Goal: Transaction & Acquisition: Obtain resource

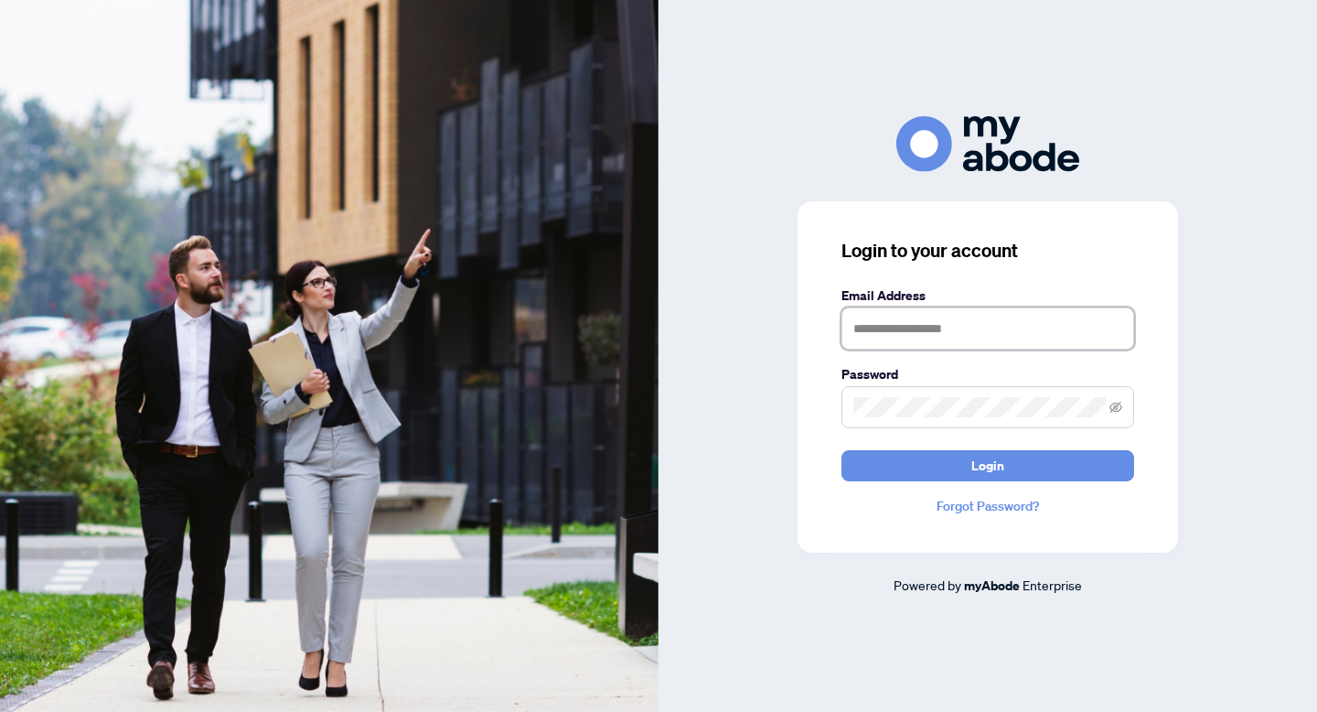
click at [961, 334] on input "text" at bounding box center [988, 328] width 293 height 42
type input "**********"
click at [842, 450] on button "Login" at bounding box center [988, 465] width 293 height 31
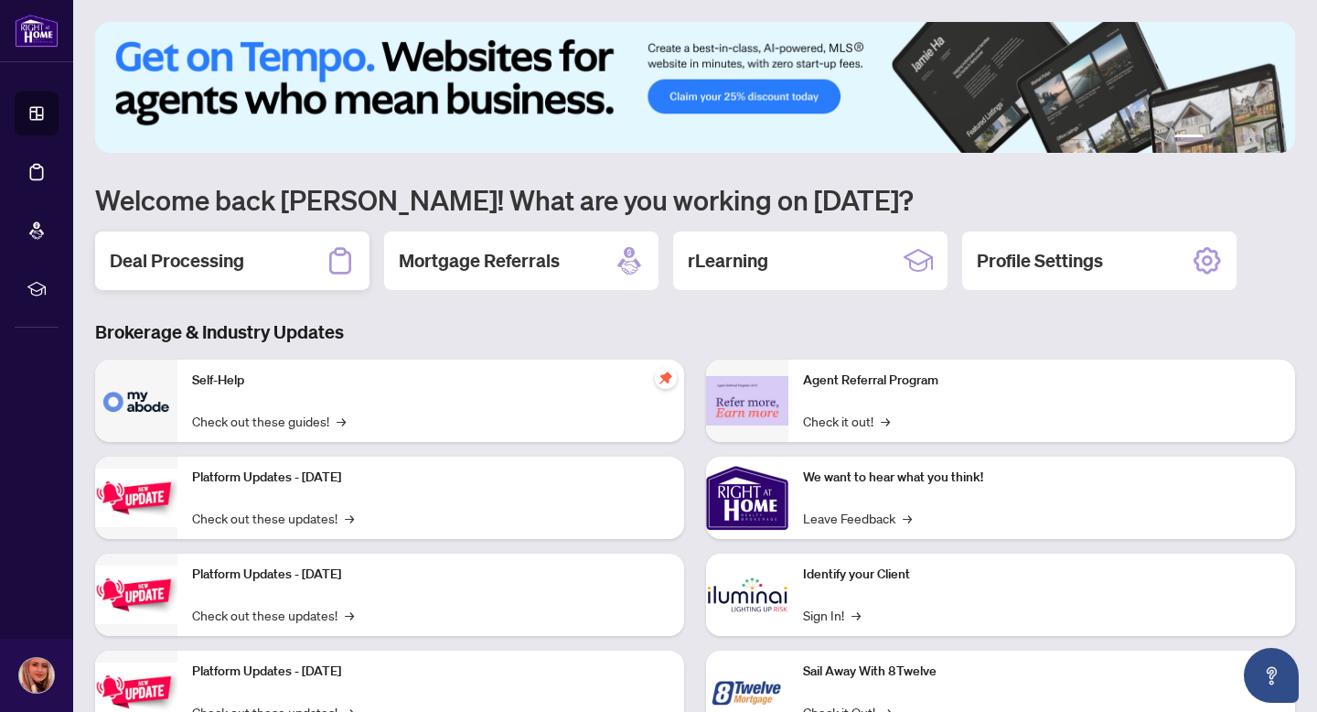
click at [302, 261] on div "Deal Processing" at bounding box center [232, 260] width 274 height 59
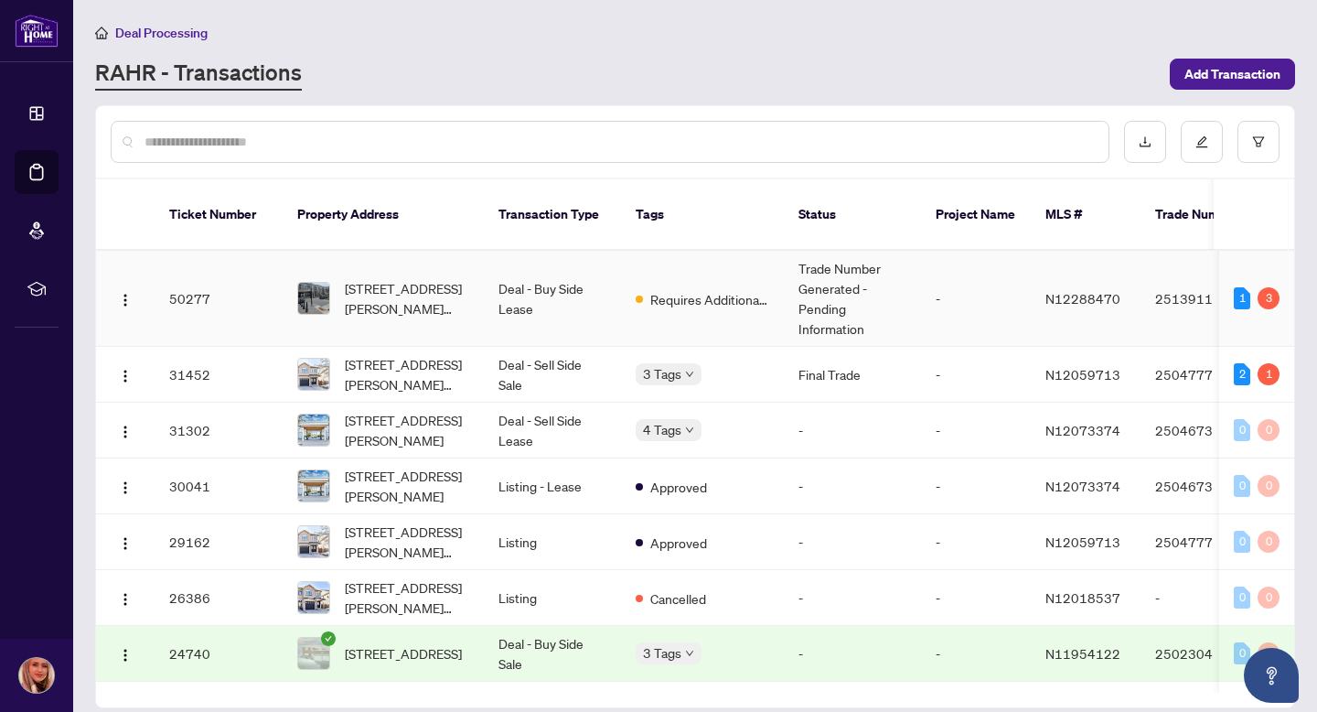
click at [406, 278] on span "[STREET_ADDRESS][PERSON_NAME][PERSON_NAME]" at bounding box center [407, 298] width 124 height 40
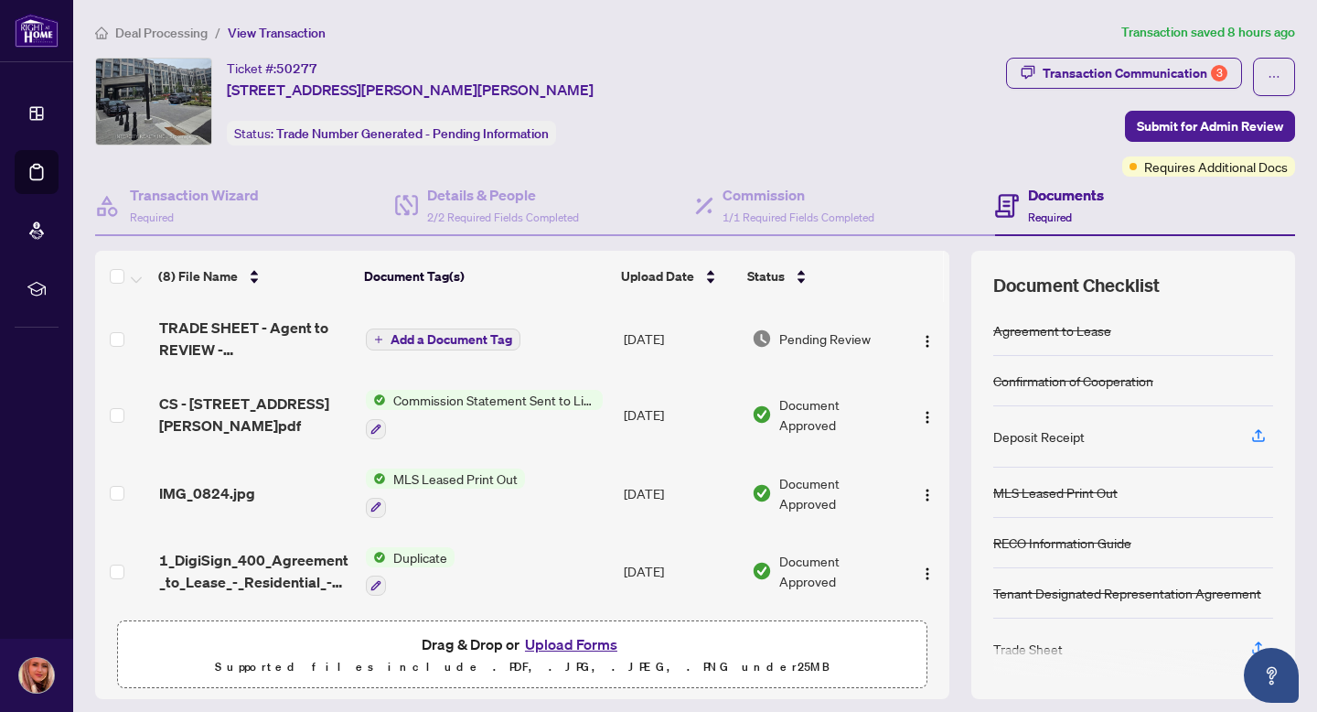
click at [490, 335] on span "Add a Document Tag" at bounding box center [452, 339] width 122 height 13
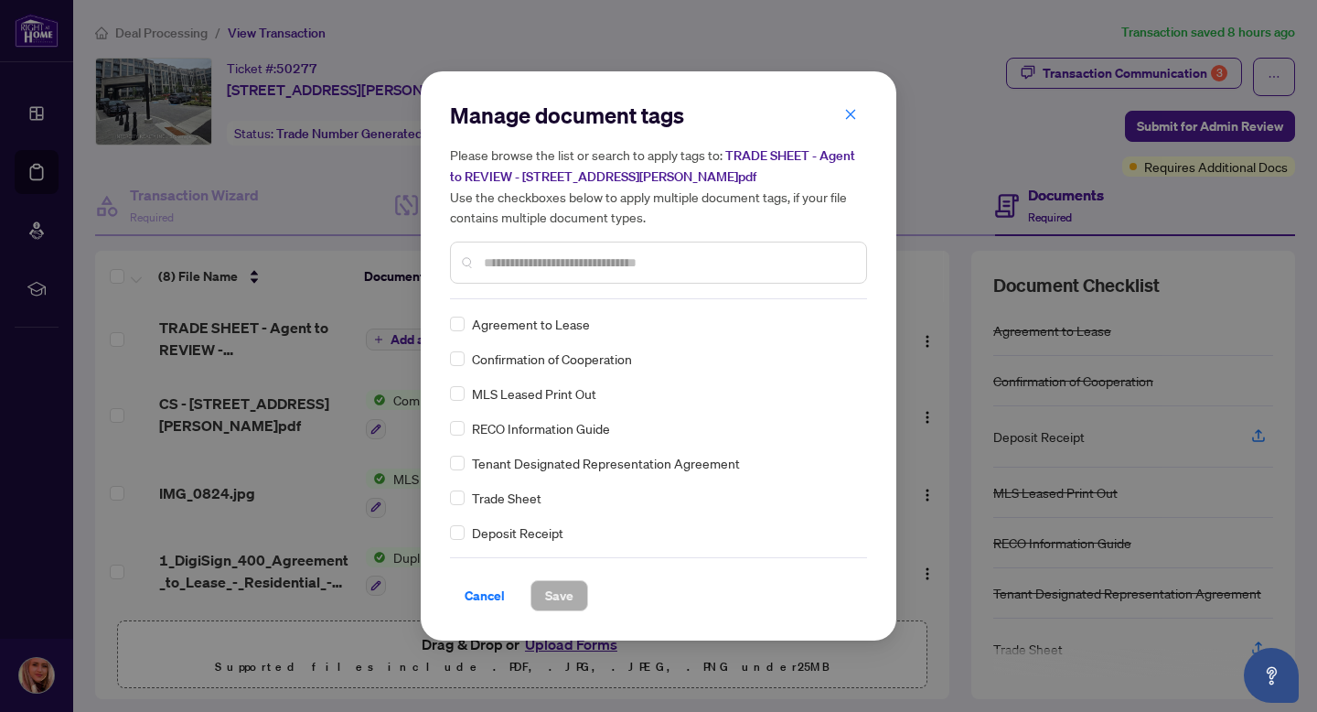
click at [490, 593] on span "Cancel" at bounding box center [485, 595] width 40 height 29
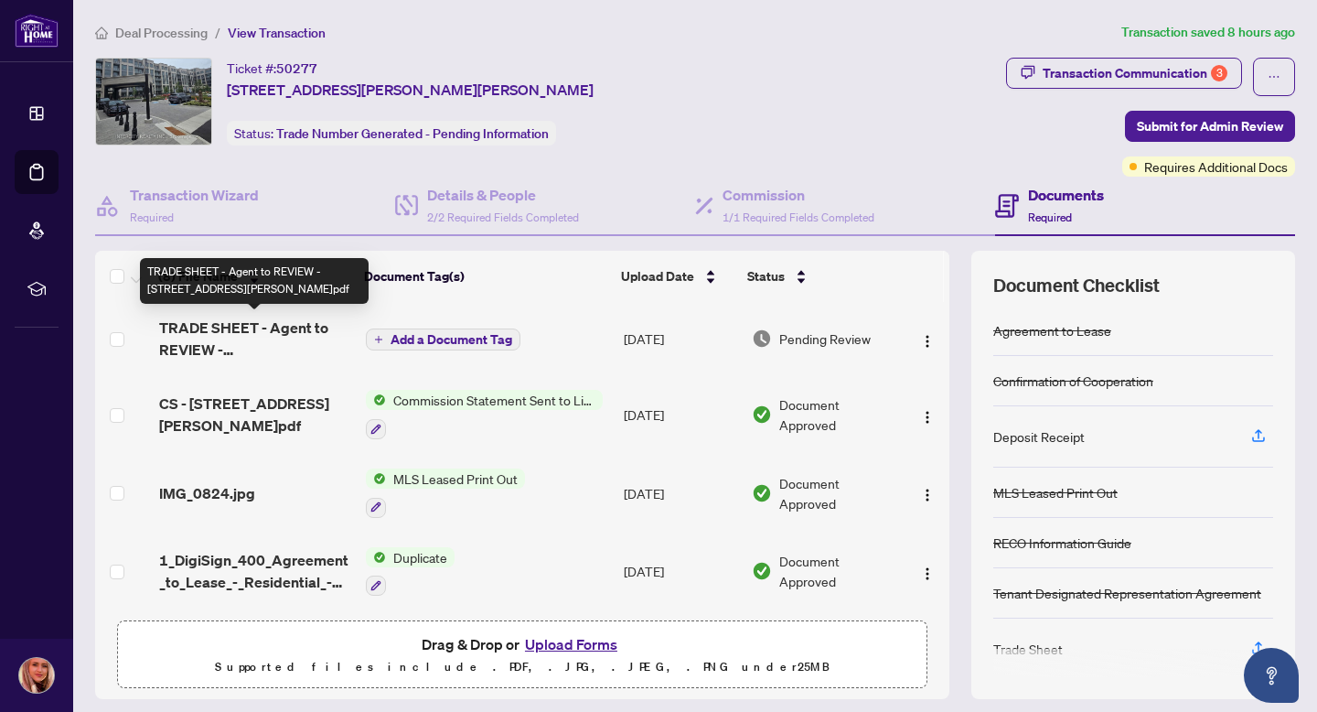
click at [219, 330] on span "TRADE SHEET - Agent to REVIEW - [STREET_ADDRESS][PERSON_NAME]pdf" at bounding box center [255, 339] width 192 height 44
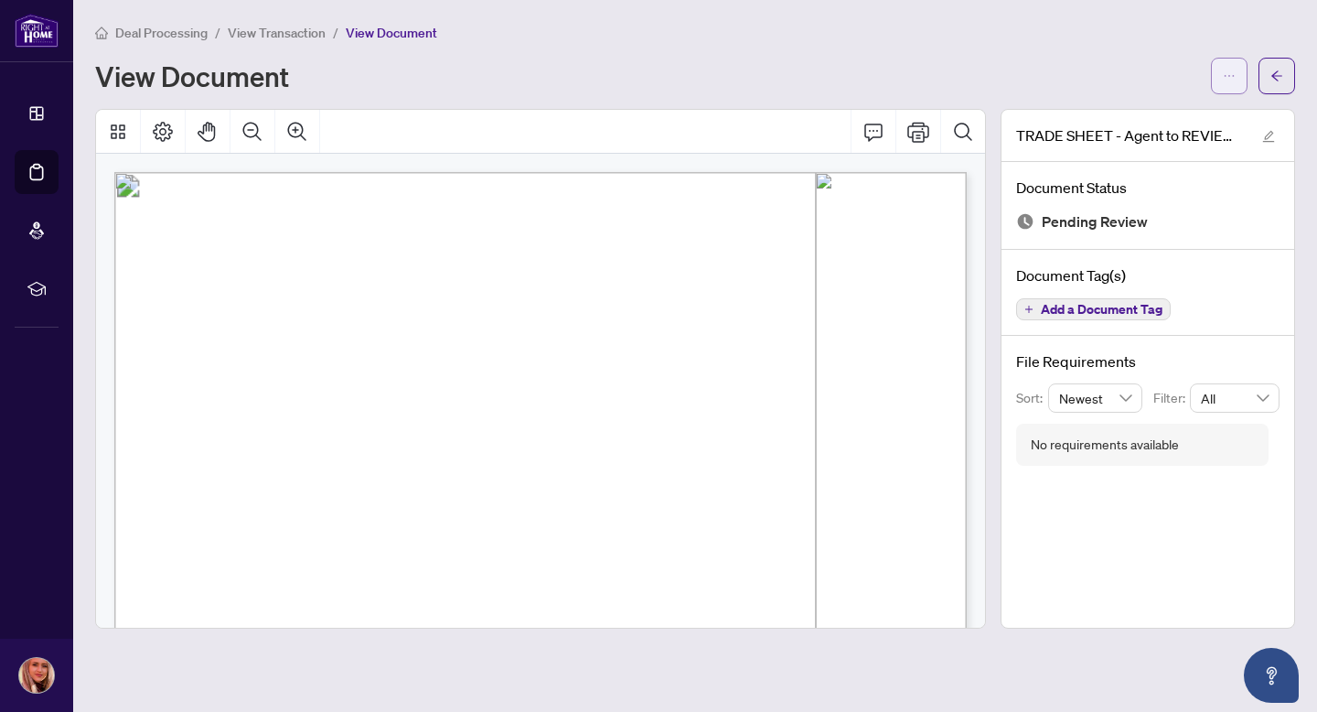
click at [1225, 79] on icon "ellipsis" at bounding box center [1229, 76] width 13 height 13
click at [1164, 108] on span "Download" at bounding box center [1163, 115] width 139 height 20
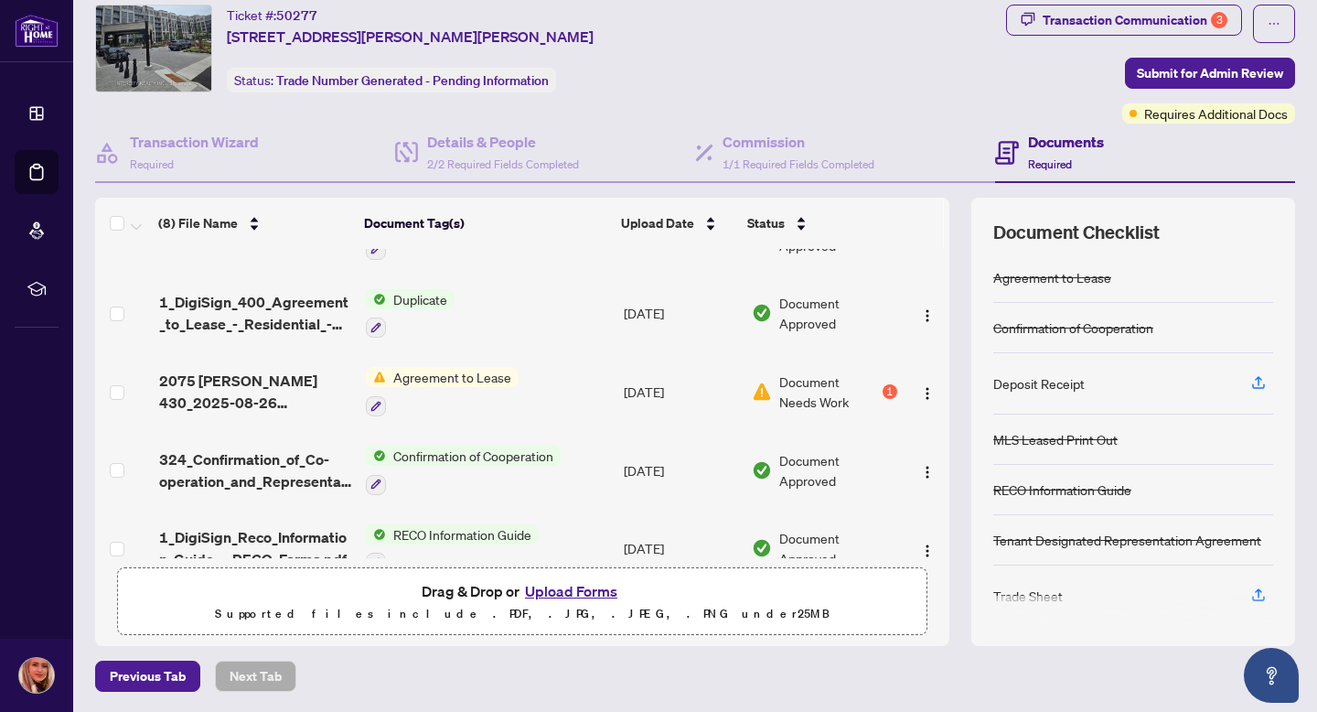
scroll to position [123, 0]
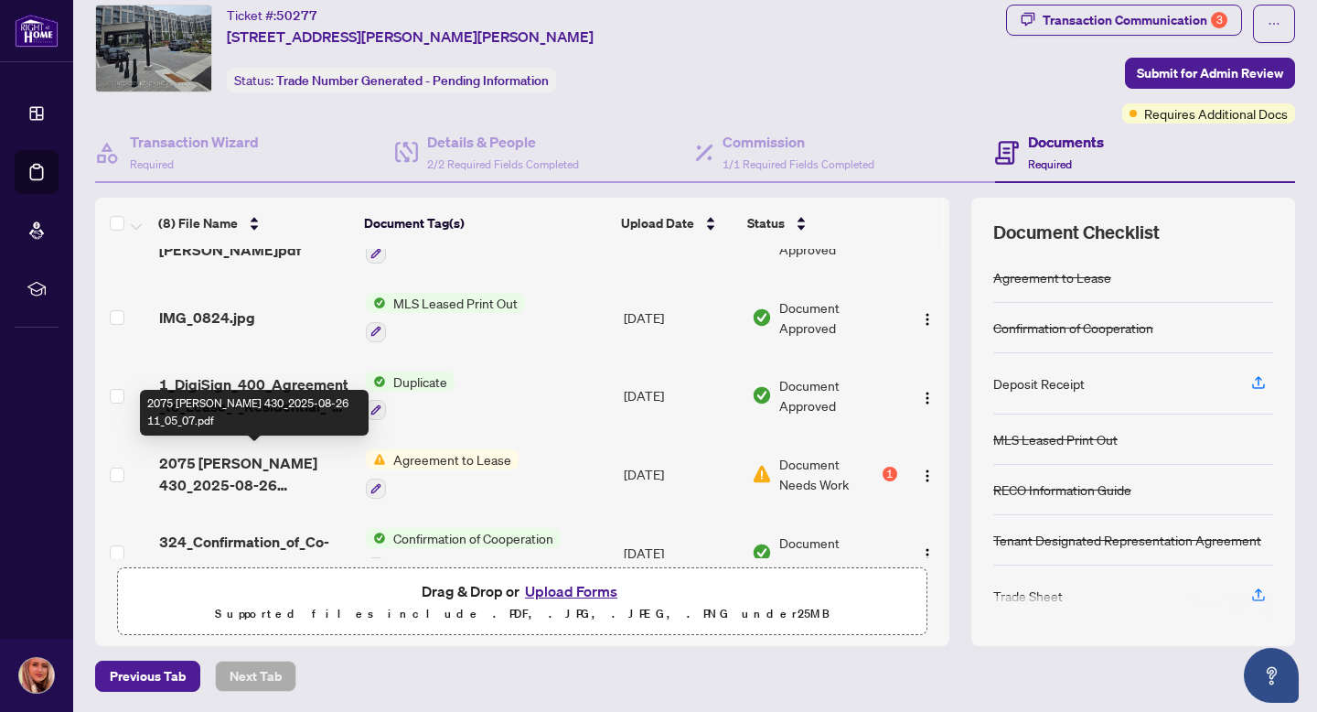
click at [311, 466] on span "2075 [PERSON_NAME] 430_2025-08-26 11_05_07.pdf" at bounding box center [255, 474] width 192 height 44
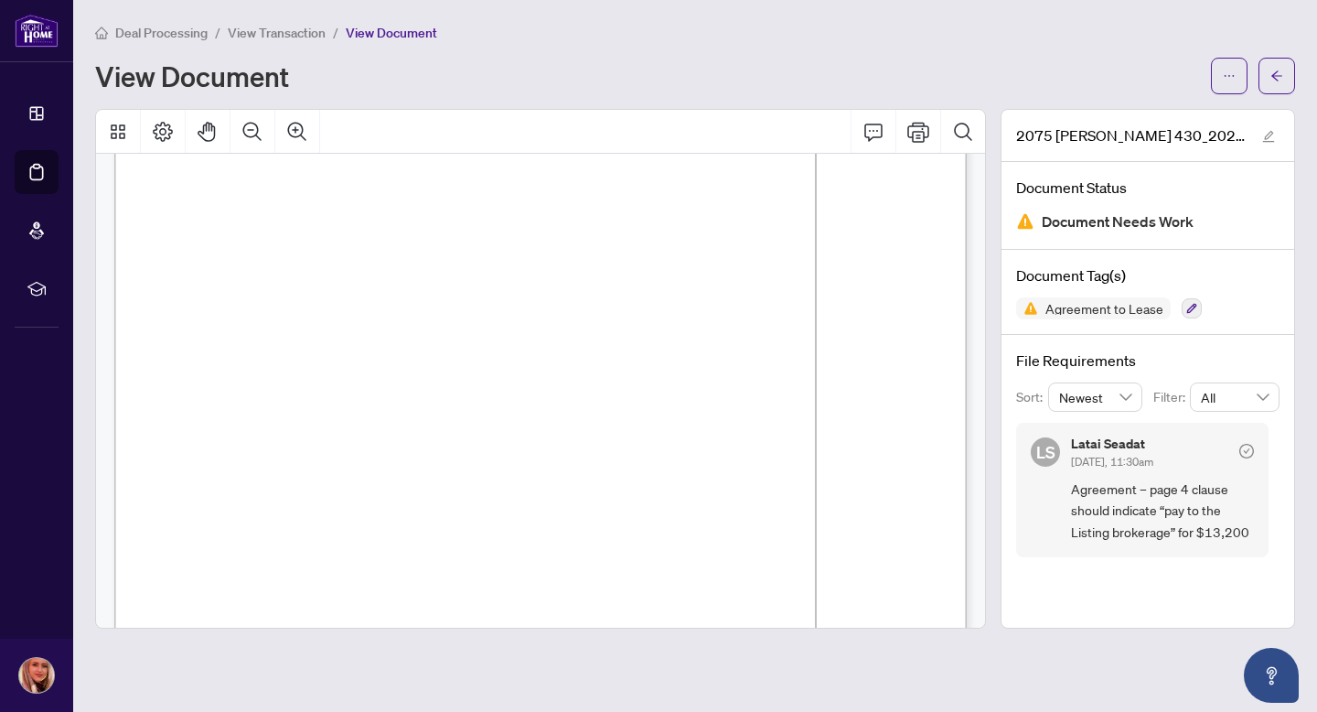
scroll to position [3560, 0]
click at [1230, 71] on icon "ellipsis" at bounding box center [1229, 76] width 13 height 13
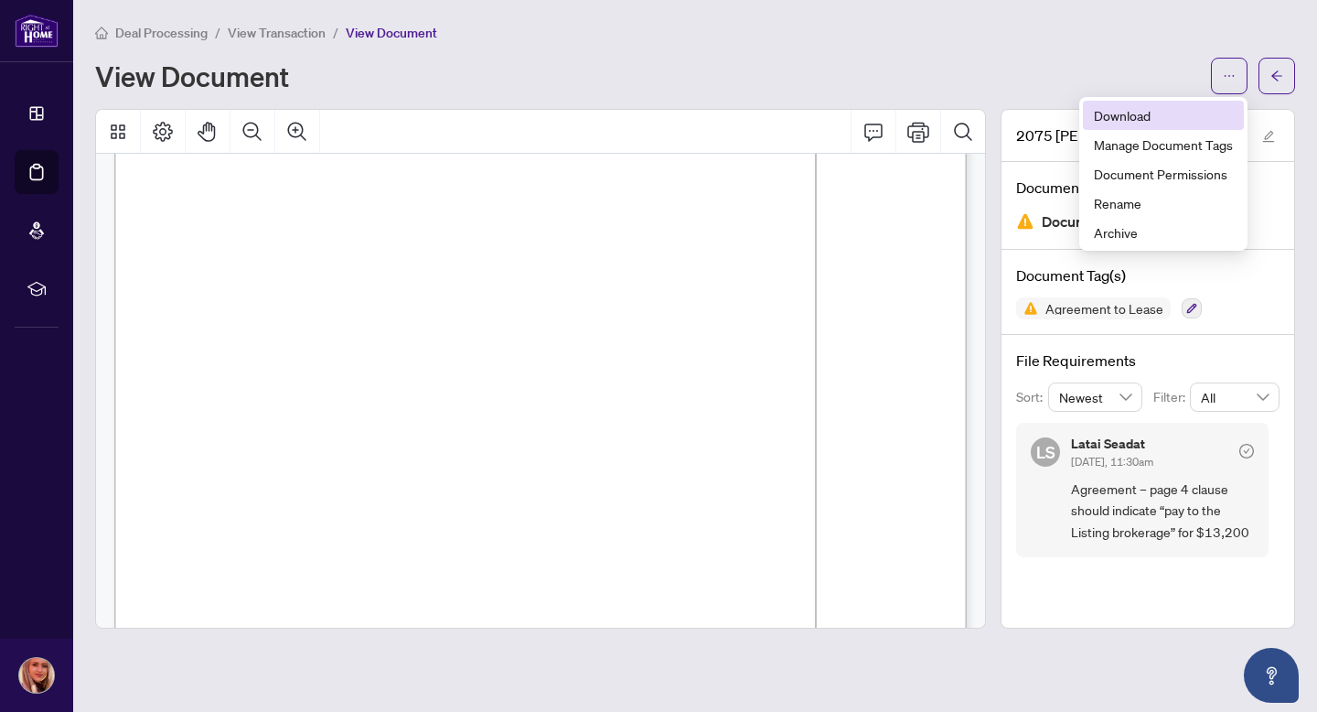
click at [1148, 120] on span "Download" at bounding box center [1163, 115] width 139 height 20
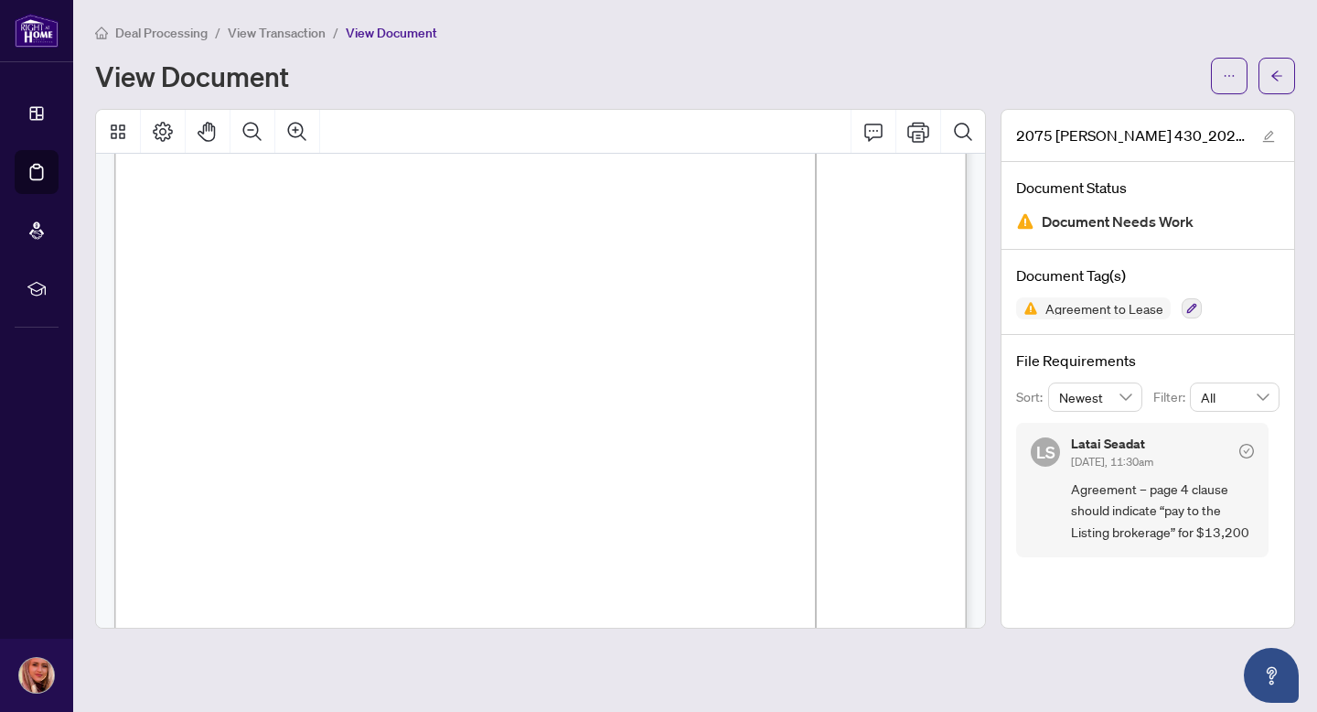
scroll to position [3556, 0]
